Goal: Navigation & Orientation: Find specific page/section

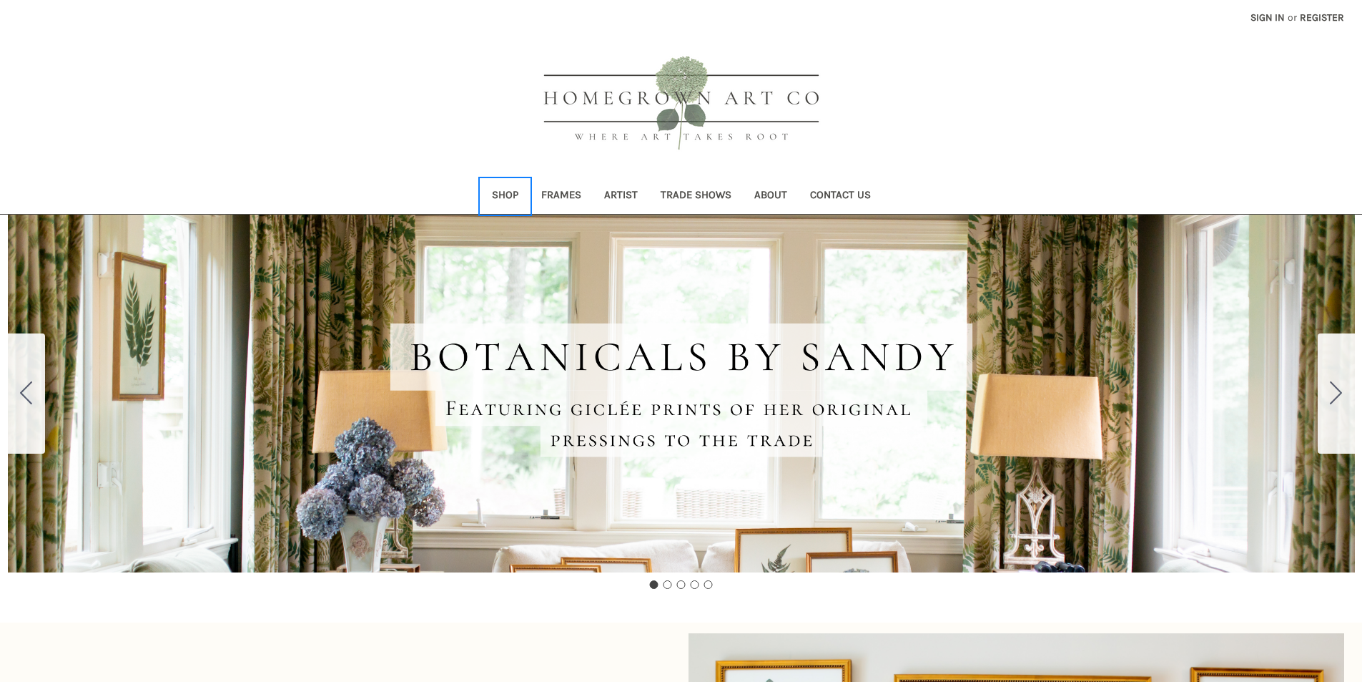
click at [509, 186] on link "Shop" at bounding box center [505, 196] width 49 height 35
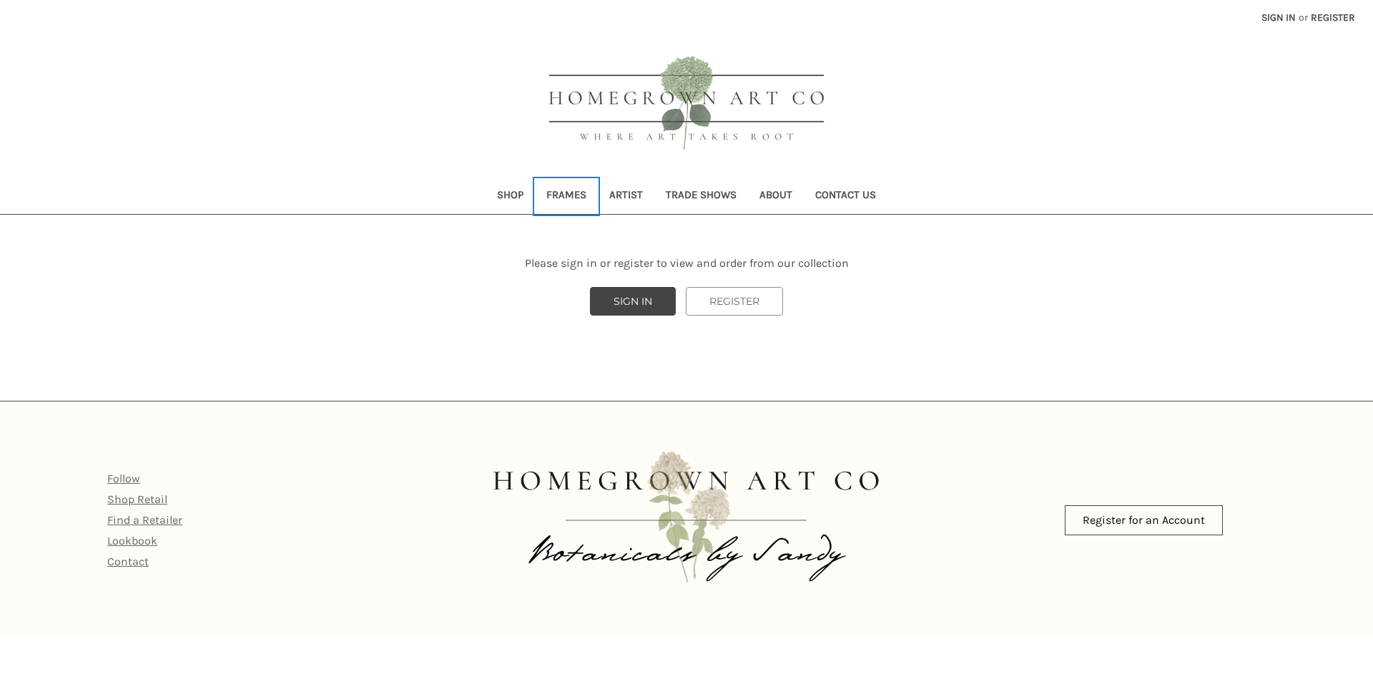
click at [584, 197] on link "Frames" at bounding box center [566, 196] width 63 height 35
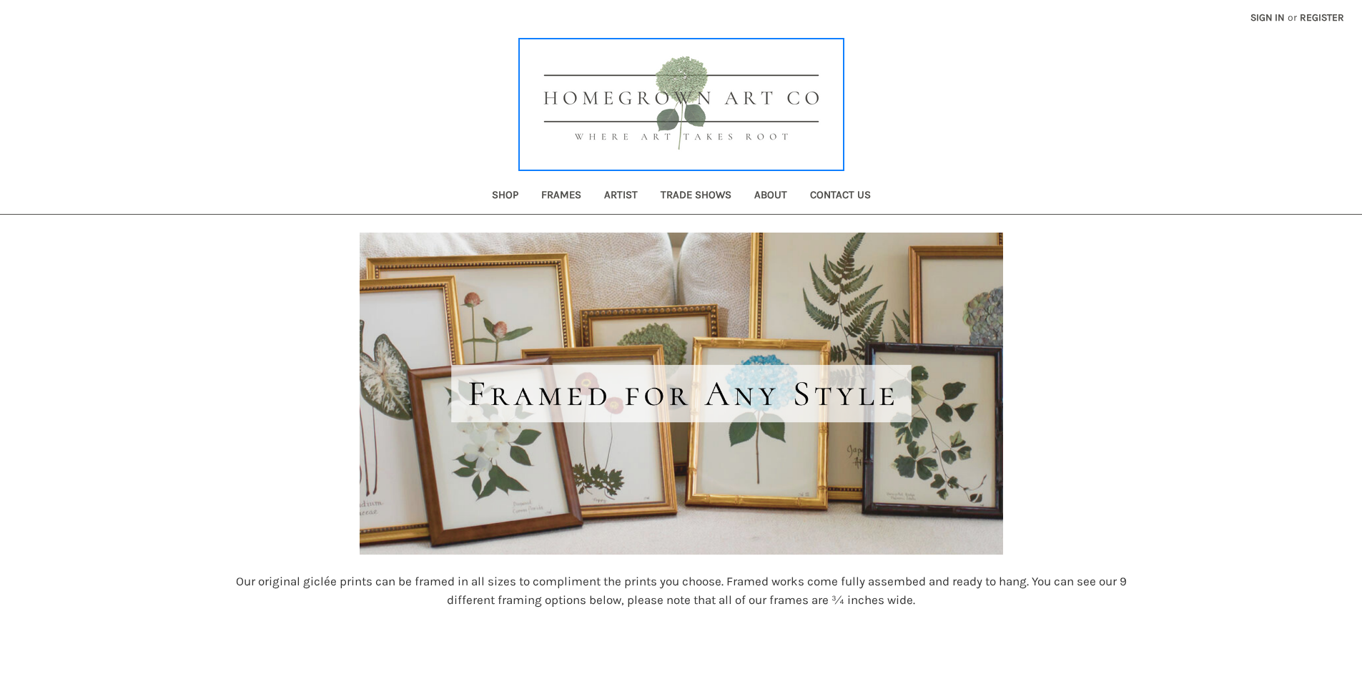
click at [697, 92] on img at bounding box center [682, 104] width 322 height 129
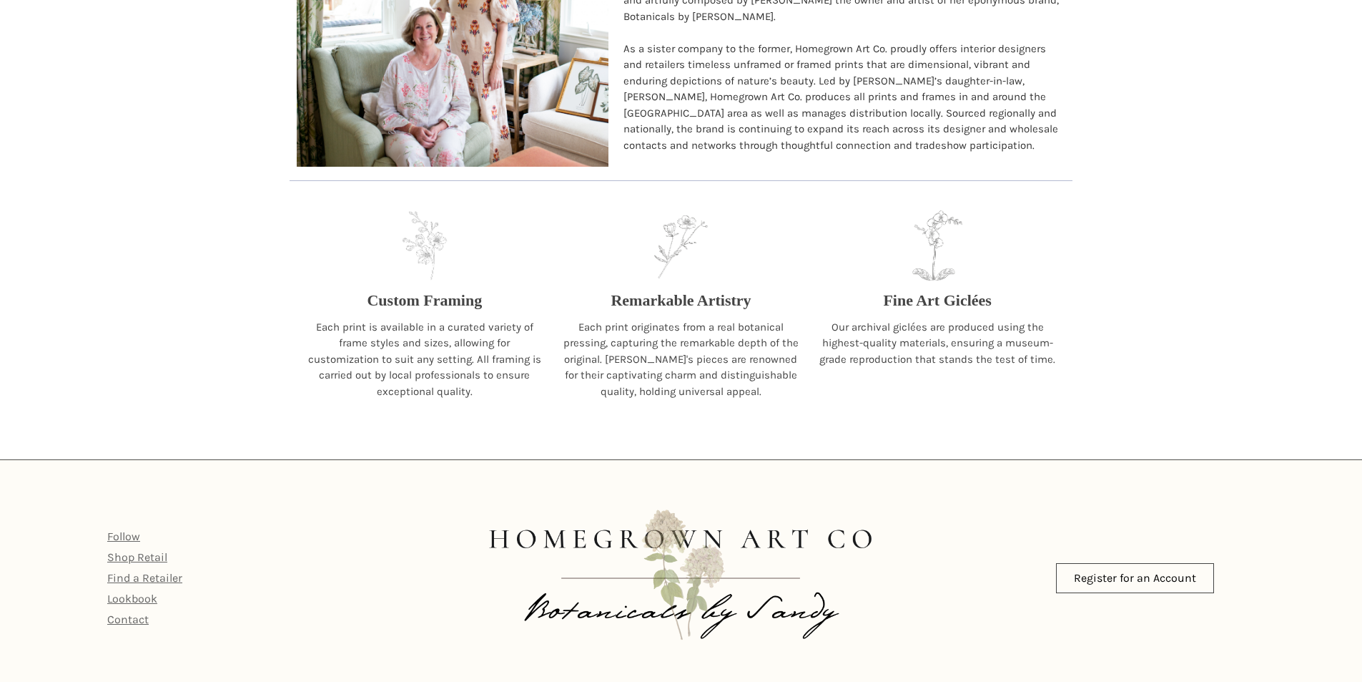
scroll to position [1491, 0]
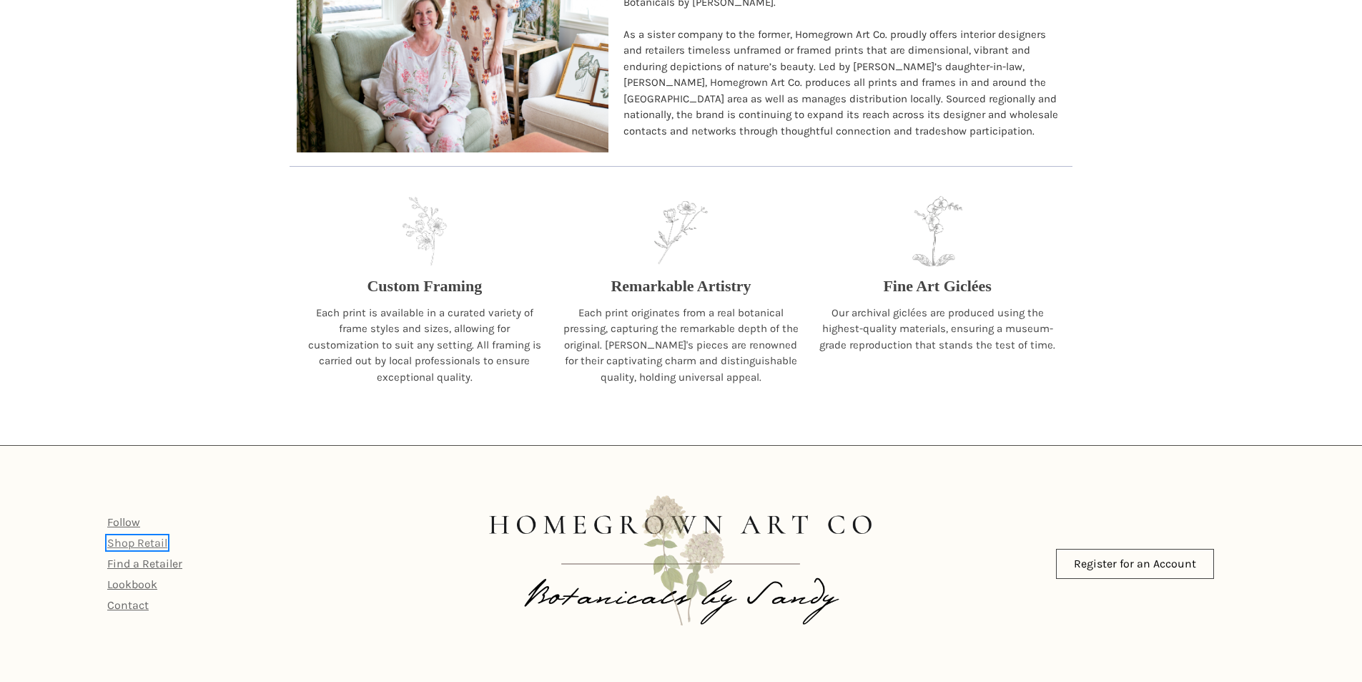
click at [162, 544] on link "Shop Retail" at bounding box center [137, 543] width 60 height 14
